Goal: Transaction & Acquisition: Purchase product/service

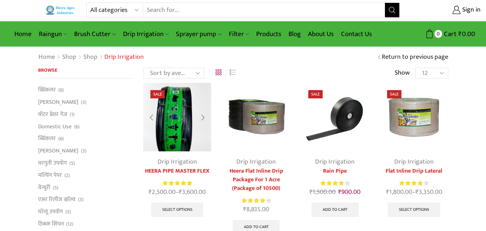
scroll to position [36, 0]
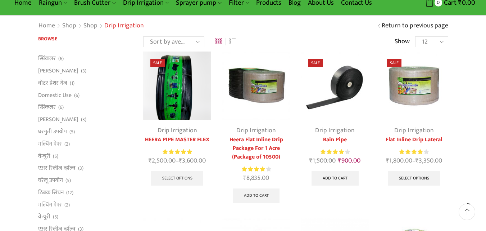
click at [337, 129] on link "Drip Irrigation" at bounding box center [335, 130] width 40 height 11
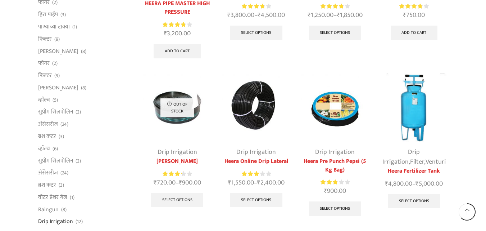
scroll to position [396, 0]
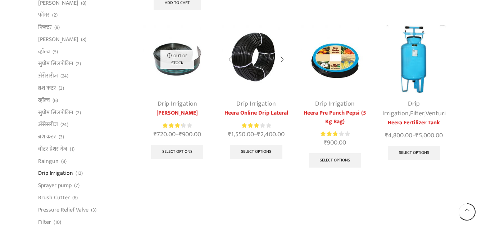
click at [262, 111] on link "Heera Online Drip Lateral" at bounding box center [256, 113] width 68 height 9
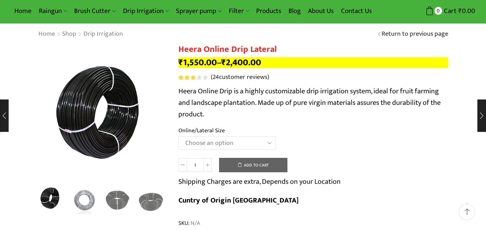
scroll to position [36, 0]
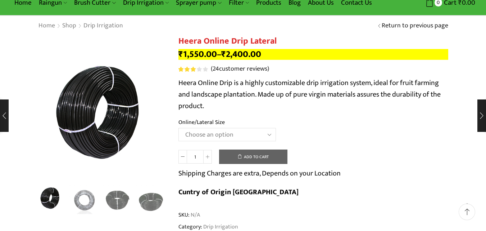
click at [266, 133] on select "Choose an option Heera Online 16MM Heera Online GOLD 16MM Heera Online 12MM Hee…" at bounding box center [227, 134] width 98 height 13
click at [178, 128] on select "Choose an option Heera Online 16MM Heera Online GOLD 16MM Heera Online 12MM Hee…" at bounding box center [227, 134] width 98 height 13
select select "Heera Online 16MM"
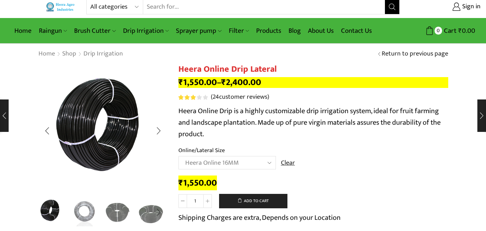
scroll to position [0, 0]
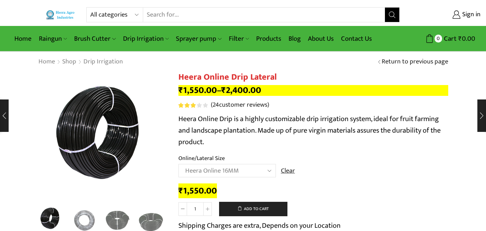
click at [272, 169] on select "Choose an option Heera Online 16MM Heera Online GOLD 16MM Heera Online 12MM Hee…" at bounding box center [227, 170] width 98 height 13
click at [178, 164] on select "Choose an option Heera Online 16MM Heera Online GOLD 16MM Heera Online 12MM Hee…" at bounding box center [227, 170] width 98 height 13
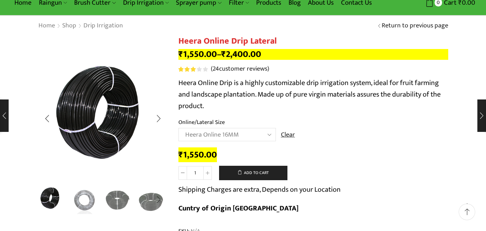
click at [40, 202] on img "1 / 5" at bounding box center [51, 199] width 30 height 30
click at [89, 199] on img "2 / 5" at bounding box center [84, 199] width 30 height 30
click at [118, 202] on img "3 / 5" at bounding box center [118, 199] width 30 height 30
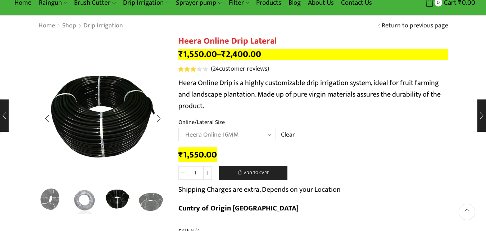
click at [153, 204] on div "Next slide" at bounding box center [159, 200] width 18 height 18
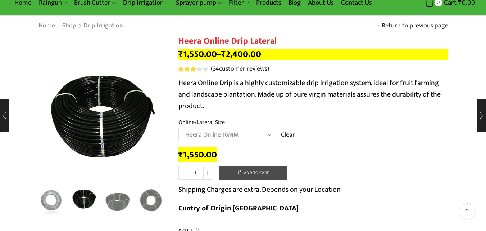
scroll to position [144, 0]
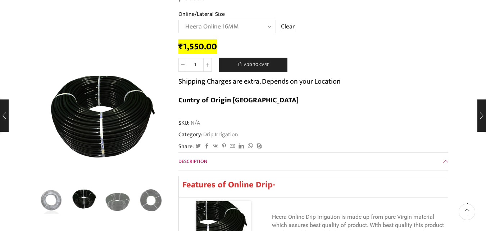
click at [200, 157] on span "Description" at bounding box center [192, 161] width 29 height 8
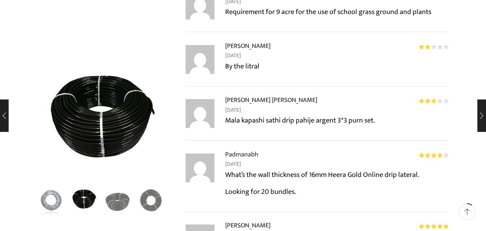
scroll to position [612, 0]
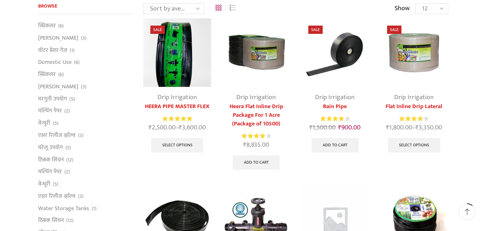
scroll to position [72, 0]
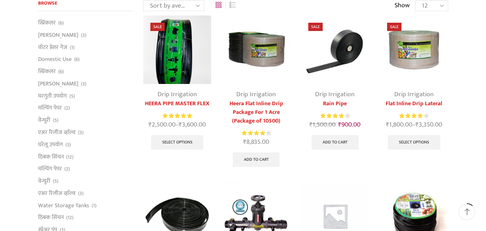
click at [255, 104] on link "Heera Flat Inline Drip Package For 1 Acre (Package of 10500)" at bounding box center [256, 112] width 68 height 26
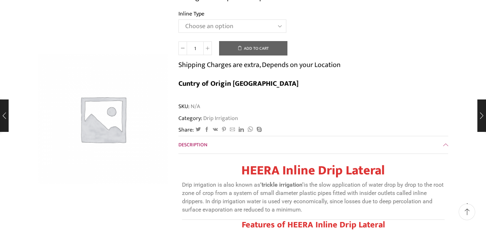
scroll to position [36, 0]
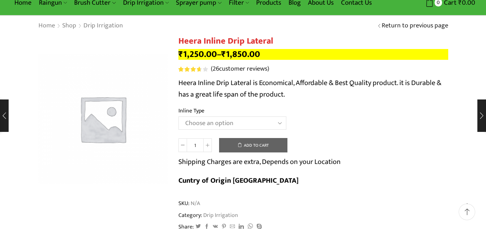
click at [277, 121] on select "Choose an option Heera Inline 12 MM (30CM) Heera Inline 12 MM (38CM) Heera Inli…" at bounding box center [232, 122] width 108 height 13
click at [178, 116] on select "Choose an option Heera Inline 12 MM (30CM) Heera Inline 12 MM (38CM) Heera Inli…" at bounding box center [232, 122] width 108 height 13
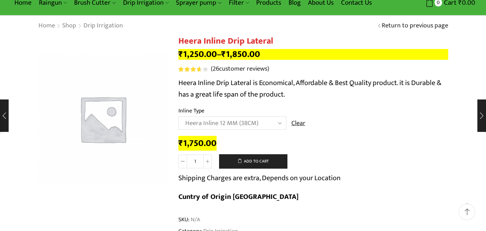
click at [277, 123] on select "Choose an option Heera Inline 12 MM (30CM) Heera Inline 12 MM (38CM) Heera Inli…" at bounding box center [232, 122] width 108 height 13
click at [178, 116] on select "Choose an option Heera Inline 12 MM (30CM) Heera Inline 12 MM (38CM) Heera Inli…" at bounding box center [232, 122] width 108 height 13
click at [282, 121] on select "Choose an option Heera Inline 12 MM (30CM) Heera Inline 12 MM (38CM) Heera Inli…" at bounding box center [232, 122] width 108 height 13
click at [178, 116] on select "Choose an option Heera Inline 12 MM (30CM) Heera Inline 12 MM (38CM) Heera Inli…" at bounding box center [232, 122] width 108 height 13
select select "Heera Inline 12 MM (45CM)"
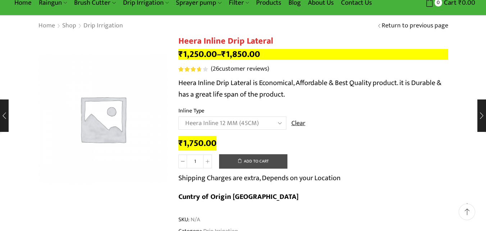
click at [253, 160] on button "Add to cart" at bounding box center [253, 161] width 68 height 14
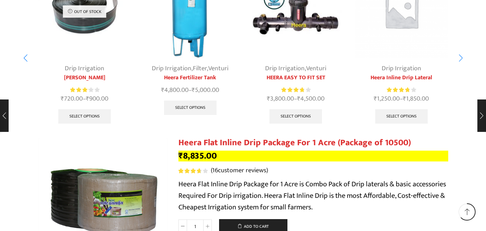
scroll to position [4569, 0]
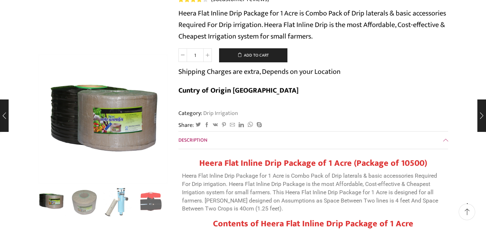
scroll to position [0, 0]
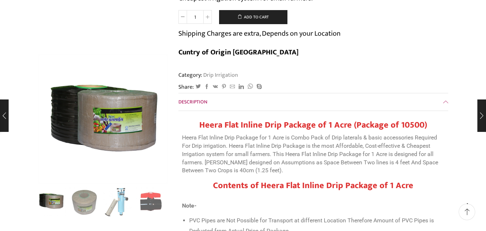
scroll to position [144, 0]
